Goal: Transaction & Acquisition: Purchase product/service

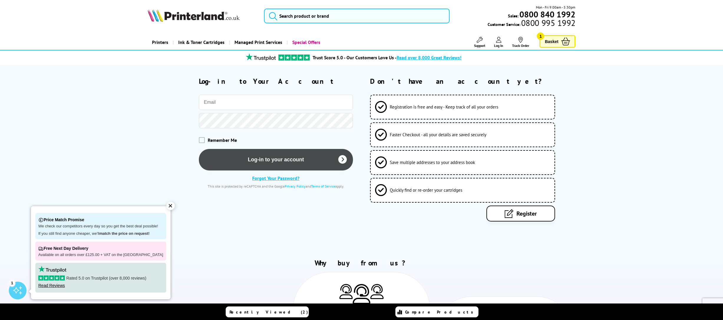
type input "jmb@daymark.co.uk"
click at [263, 159] on button "Log-in to your account" at bounding box center [276, 159] width 154 height 22
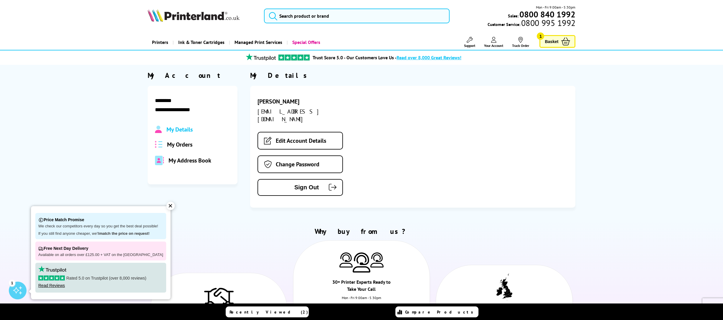
click at [173, 207] on div "✕" at bounding box center [170, 206] width 8 height 8
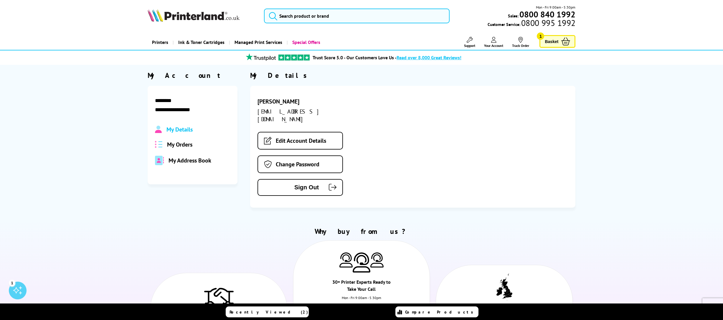
click at [559, 42] on link "Basket 1" at bounding box center [557, 41] width 36 height 13
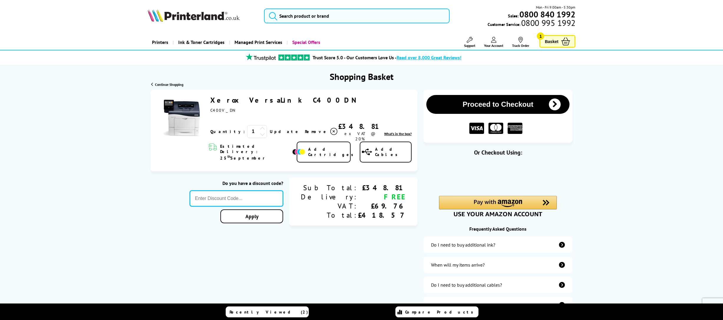
click at [237, 190] on input "text" at bounding box center [236, 198] width 93 height 16
type input "LOYALTY25"
click at [282, 210] on div "Proceed to Checkout Shopping Basket 1 Update" at bounding box center [361, 203] width 723 height 227
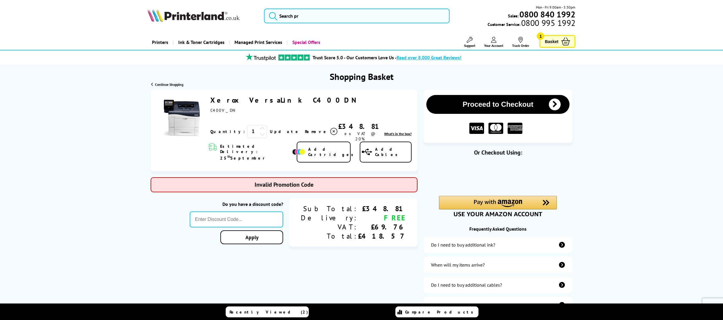
click at [318, 147] on span "Add Cartridges" at bounding box center [332, 151] width 48 height 11
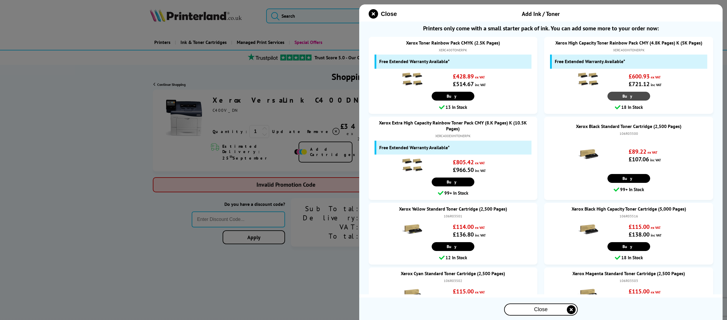
click at [626, 95] on link "Buy" at bounding box center [629, 96] width 43 height 9
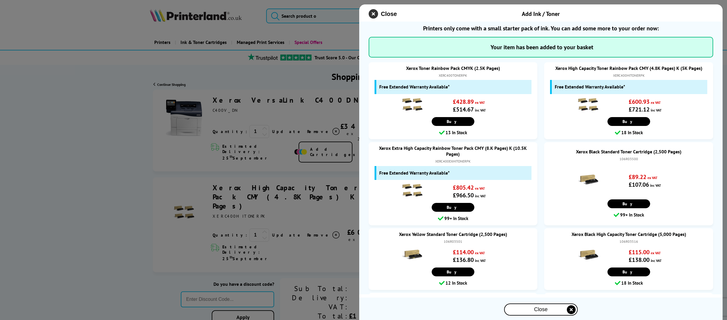
click at [372, 14] on icon "close modal" at bounding box center [373, 13] width 9 height 9
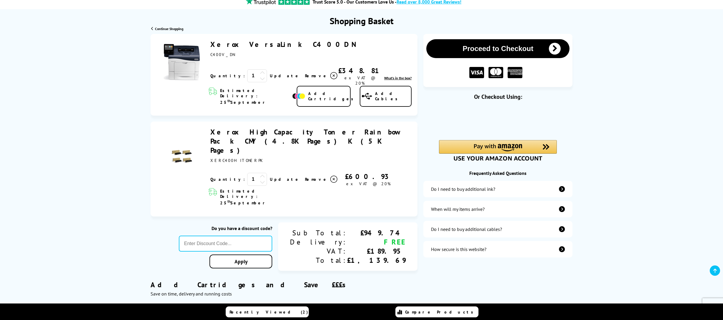
scroll to position [77, 0]
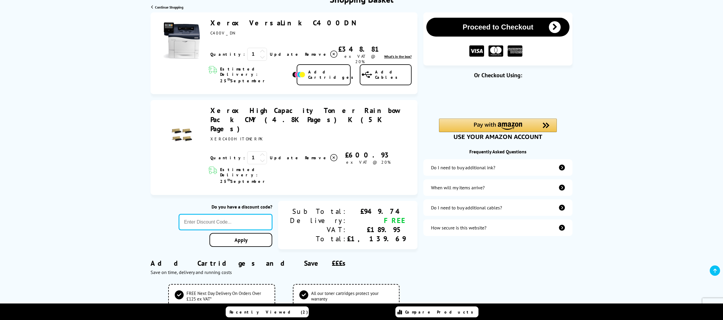
click at [236, 214] on input "text" at bounding box center [225, 222] width 93 height 16
type input "LOYALTY25"
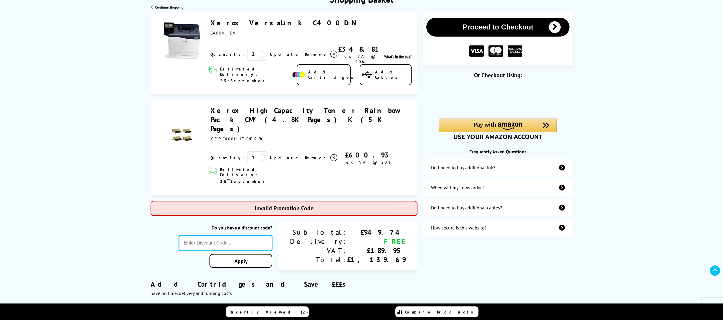
click at [232, 235] on input "text" at bounding box center [225, 243] width 93 height 16
type input "XEROX10"
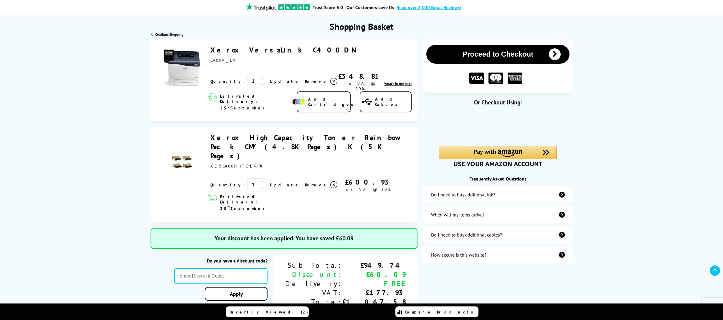
scroll to position [126, 0]
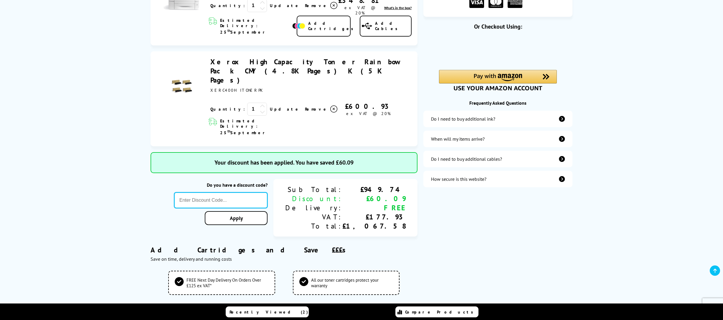
click at [232, 192] on input "text" at bounding box center [220, 200] width 93 height 16
type input "XEROX25"
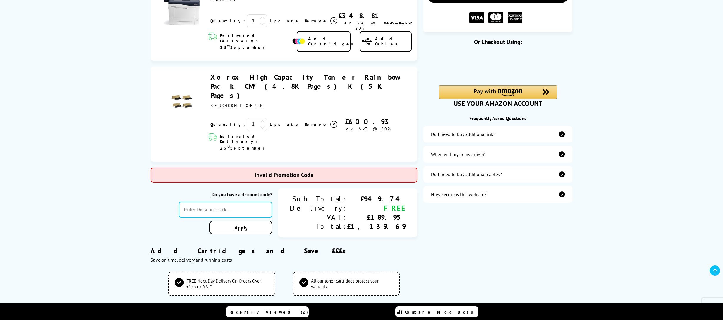
scroll to position [76, 0]
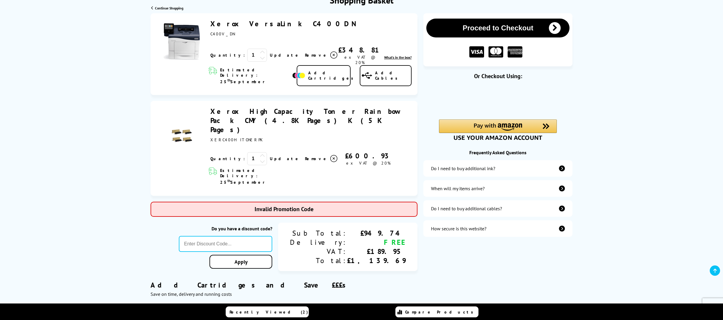
click at [330, 155] on icon at bounding box center [333, 158] width 7 height 7
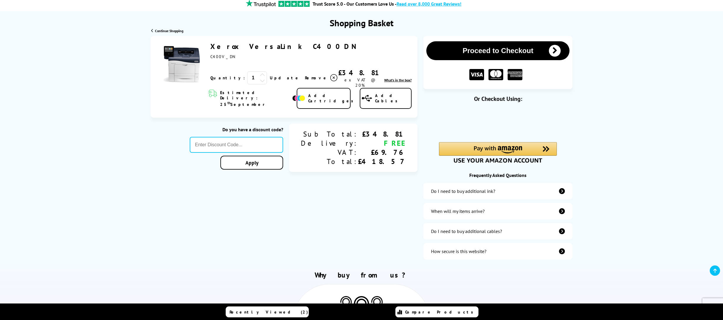
scroll to position [0, 0]
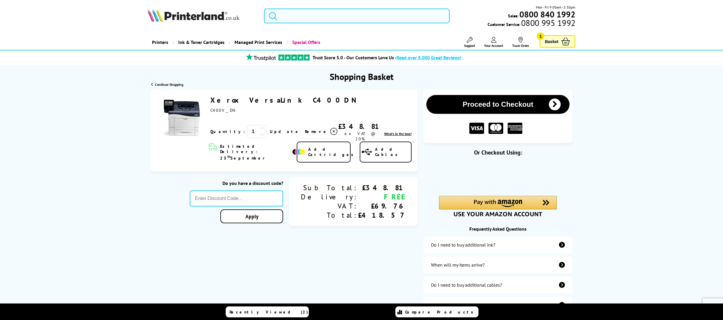
click at [511, 104] on button "Proceed to Checkout" at bounding box center [497, 104] width 143 height 19
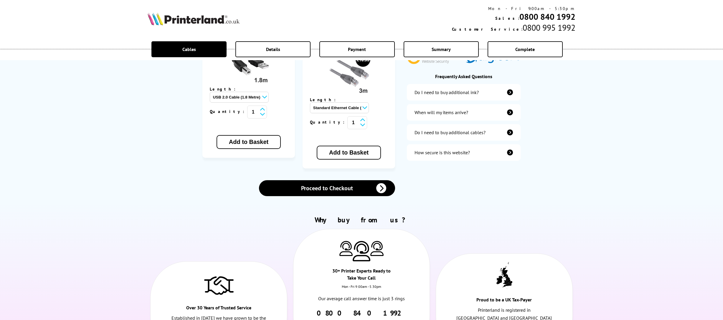
scroll to position [186, 0]
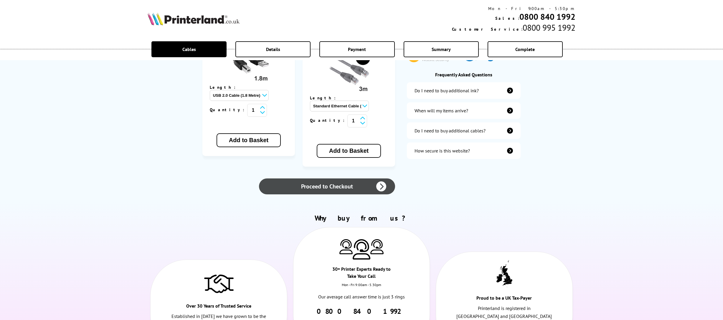
click at [333, 178] on link "Proceed to Checkout" at bounding box center [327, 186] width 136 height 16
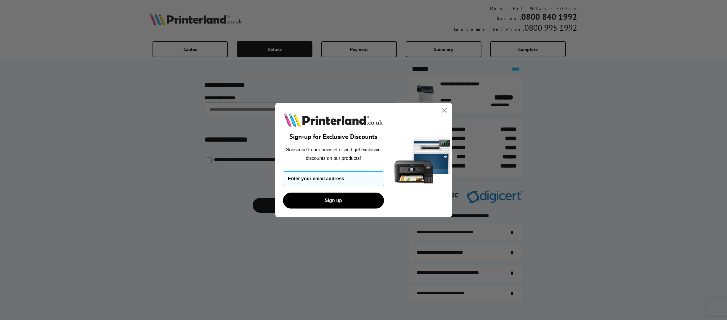
click at [445, 107] on circle "Close dialog" at bounding box center [445, 110] width 10 height 10
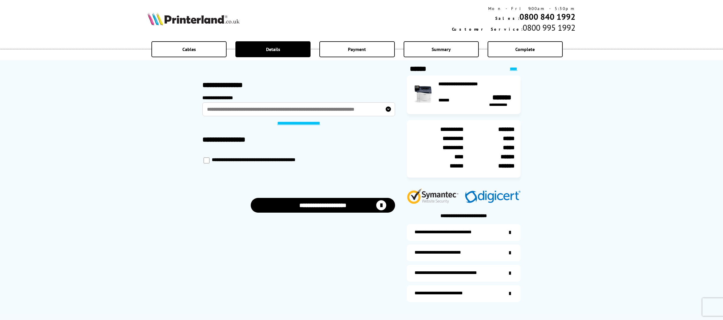
click at [331, 205] on button "**********" at bounding box center [323, 205] width 145 height 15
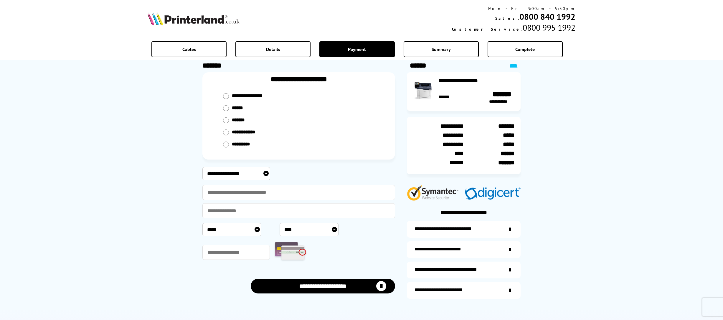
scroll to position [24, 0]
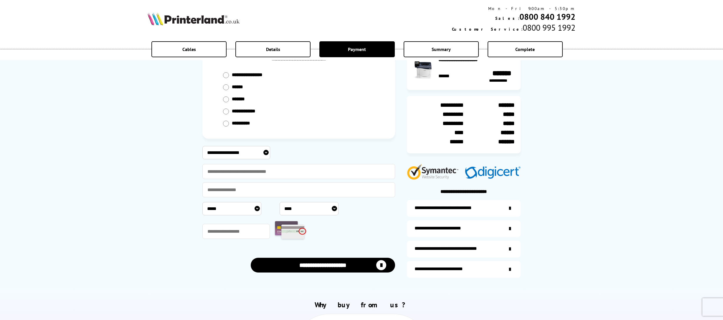
click at [251, 150] on select "**********" at bounding box center [236, 152] width 68 height 13
select select "**********"
click at [202, 146] on select "**********" at bounding box center [236, 152] width 68 height 13
click at [248, 172] on input "text" at bounding box center [298, 171] width 193 height 15
type input "**********"
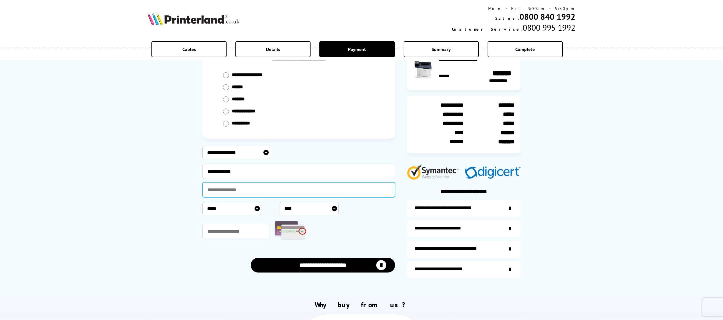
type input "**********"
select select "*"
select select "****"
click at [217, 230] on input "text" at bounding box center [235, 231] width 67 height 15
type input "****"
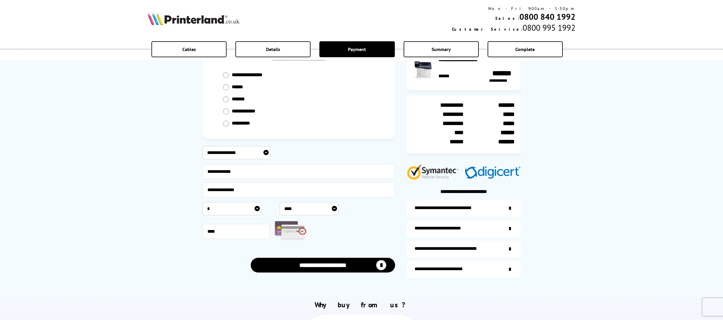
click at [298, 265] on button "**********" at bounding box center [323, 264] width 145 height 15
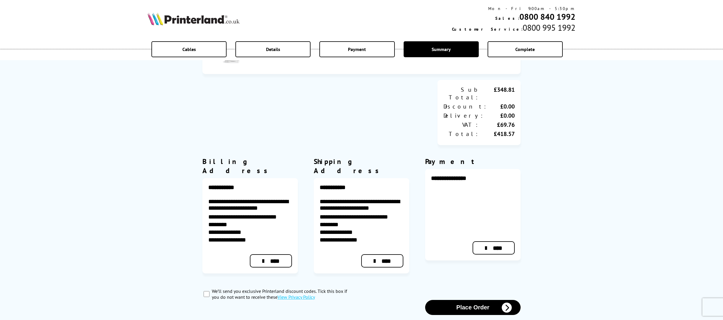
scroll to position [160, 0]
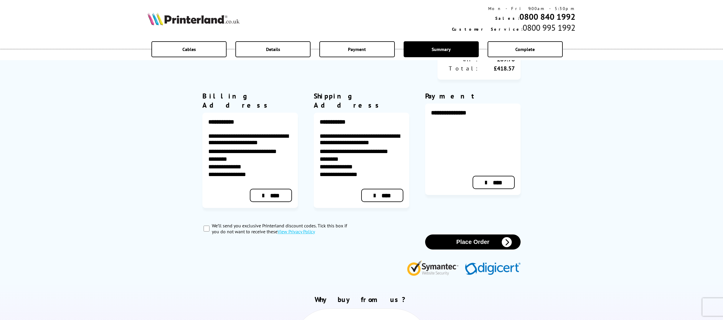
click at [473, 234] on button "Place Order" at bounding box center [472, 241] width 95 height 15
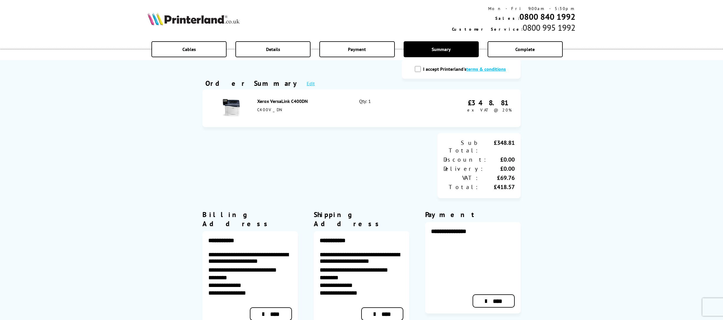
scroll to position [24, 0]
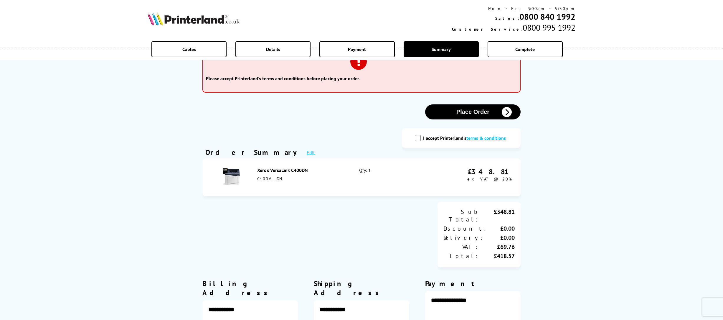
click at [416, 139] on input "I accept Printerland's terms & conditions" at bounding box center [418, 138] width 6 height 6
checkbox input "true"
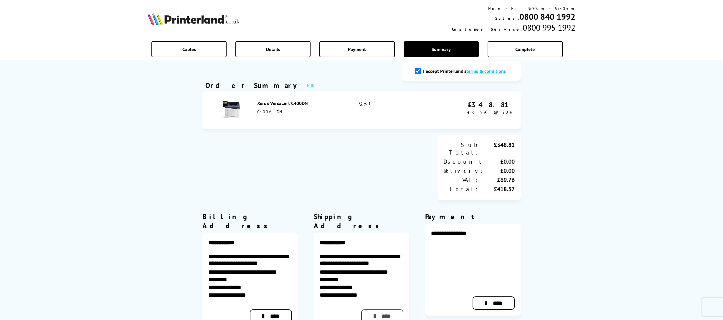
scroll to position [200, 0]
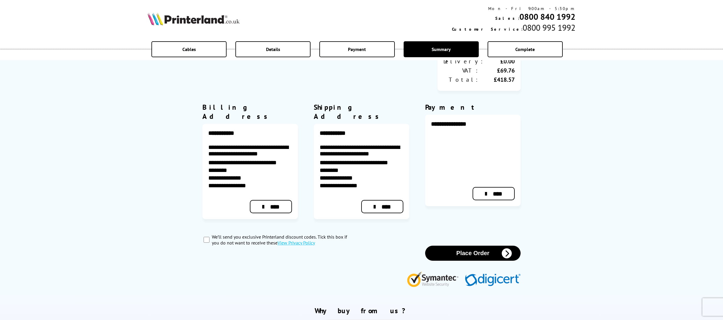
click at [483, 245] on button "Place Order" at bounding box center [472, 252] width 95 height 15
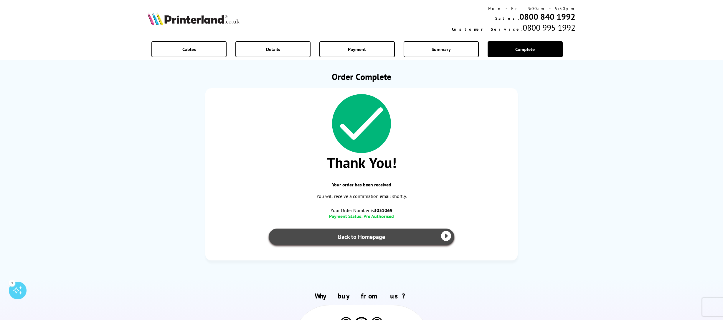
click at [367, 238] on link "Back to Homepage" at bounding box center [362, 236] width 186 height 16
